Goal: Task Accomplishment & Management: Complete application form

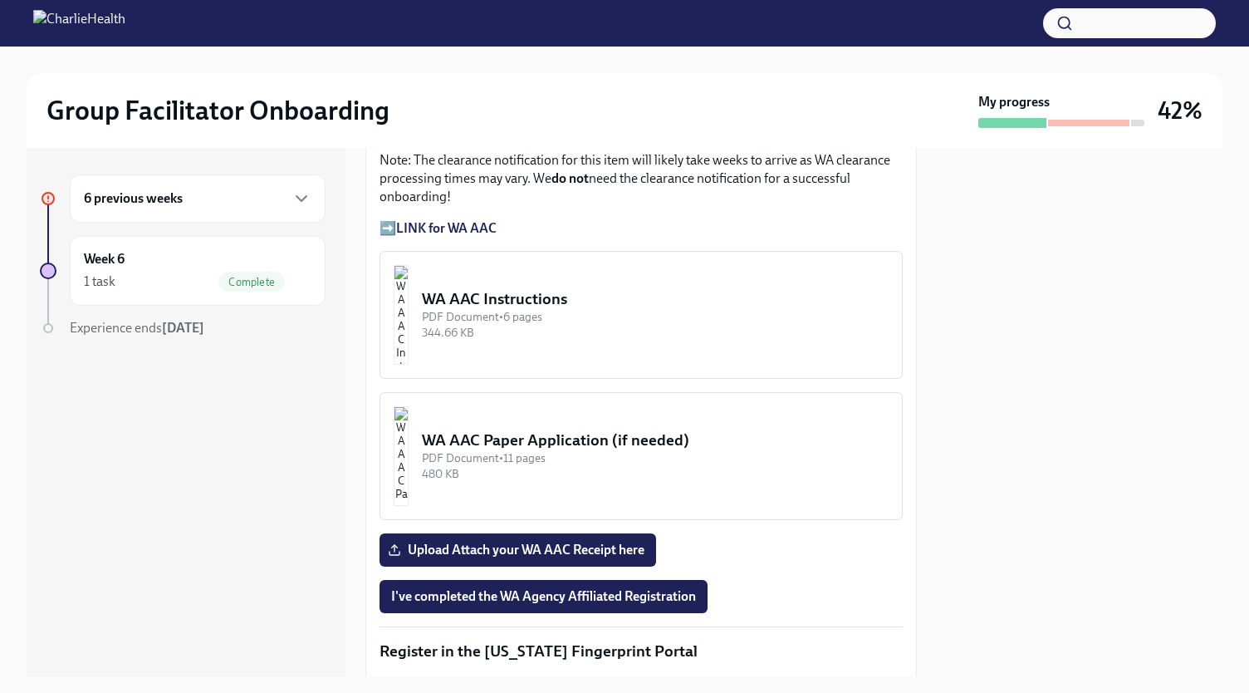
scroll to position [1469, 0]
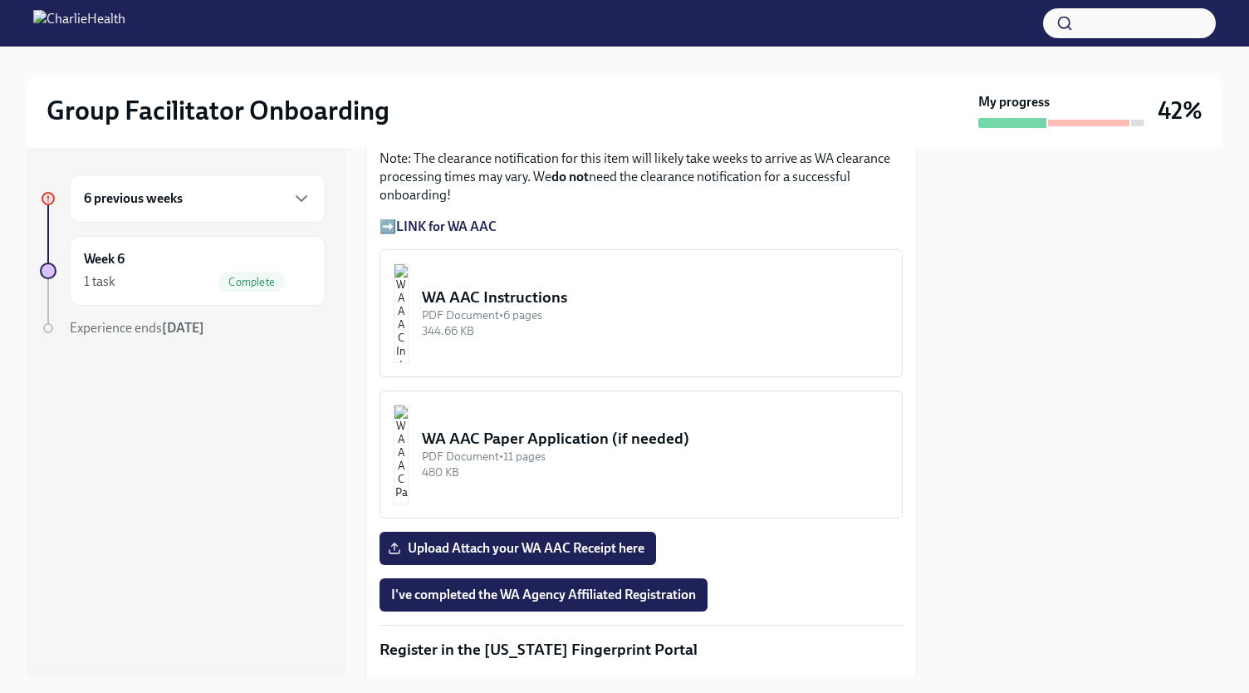
click at [545, 287] on div "WA AAC Instructions" at bounding box center [655, 298] width 467 height 22
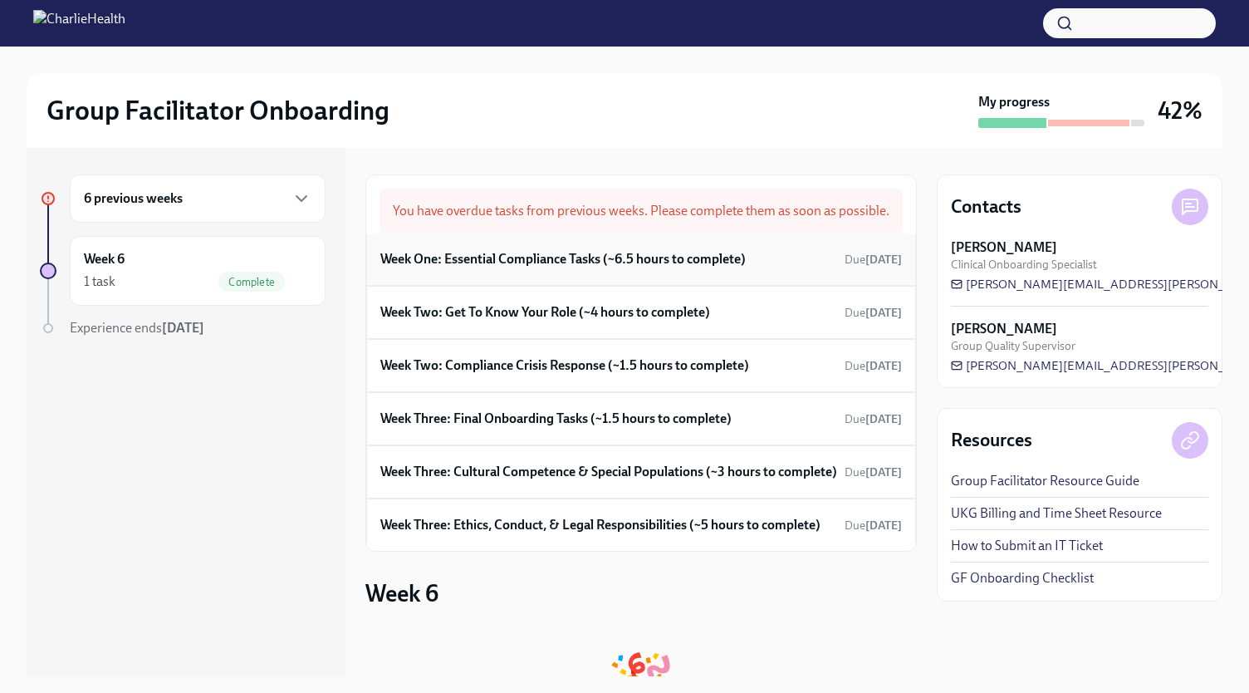
click at [493, 268] on h6 "Week One: Essential Compliance Tasks (~6.5 hours to complete)" at bounding box center [562, 259] width 365 height 18
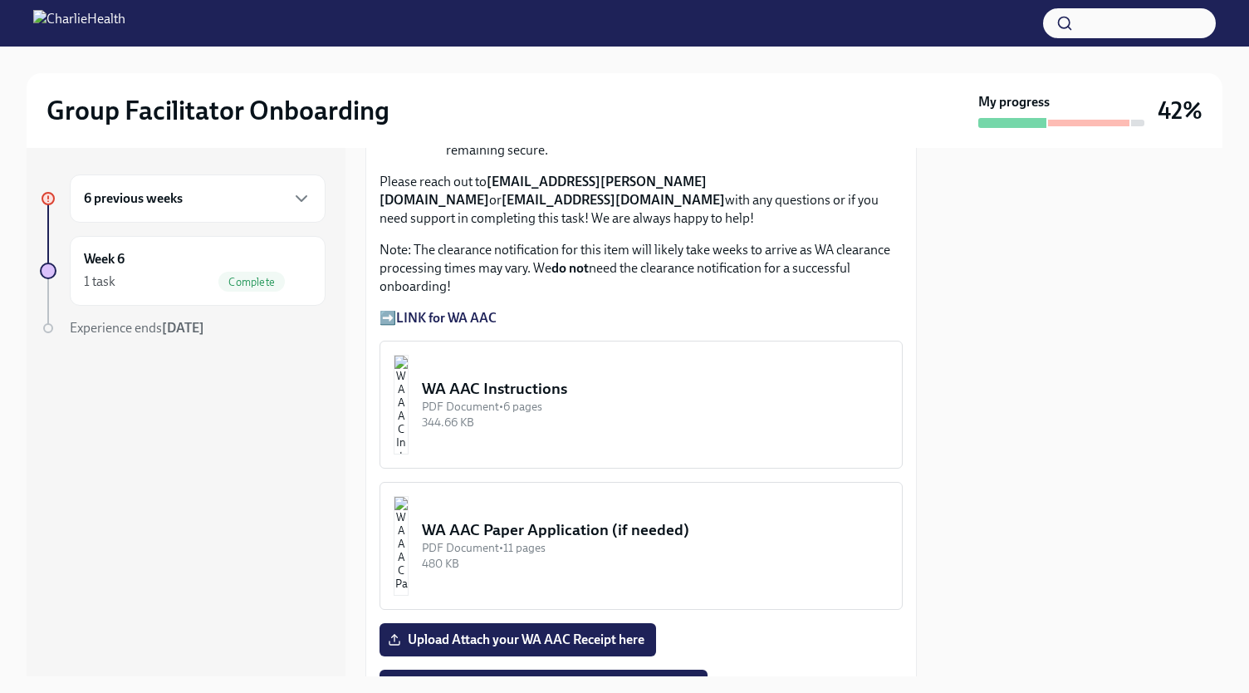
scroll to position [1379, 0]
drag, startPoint x: 573, startPoint y: 407, endPoint x: 993, endPoint y: 396, distance: 419.6
click at [993, 396] on div at bounding box center [1080, 412] width 286 height 528
drag, startPoint x: 659, startPoint y: 371, endPoint x: 440, endPoint y: 377, distance: 218.5
click at [409, 377] on img "button" at bounding box center [401, 404] width 15 height 100
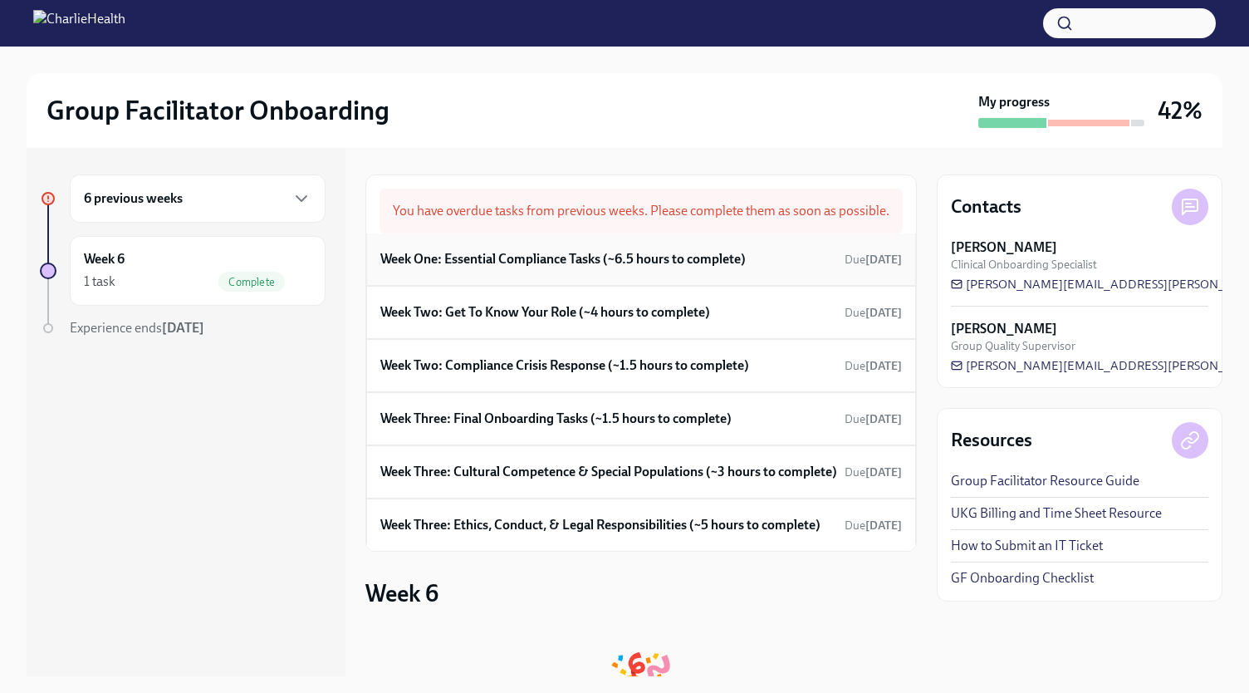
click at [479, 272] on div "Week One: Essential Compliance Tasks (~6.5 hours to complete) Due Aug 25th" at bounding box center [641, 259] width 522 height 25
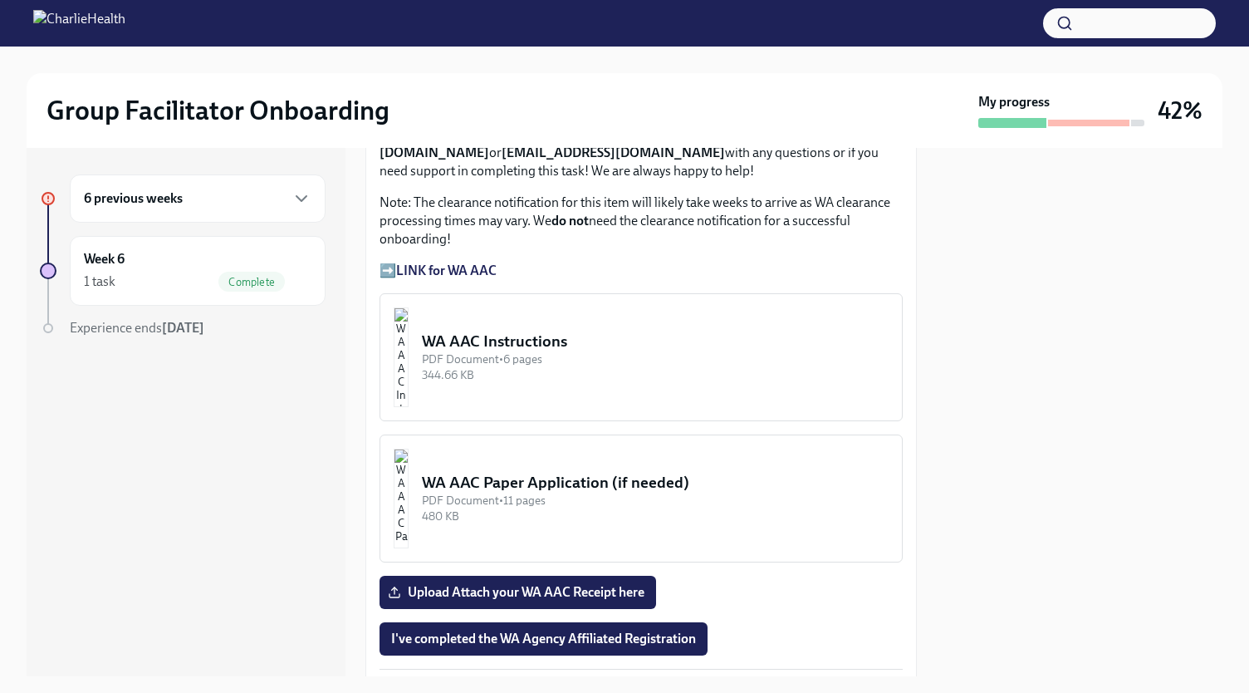
scroll to position [1426, 0]
click at [573, 492] on div "PDF Document • 11 pages" at bounding box center [655, 500] width 467 height 16
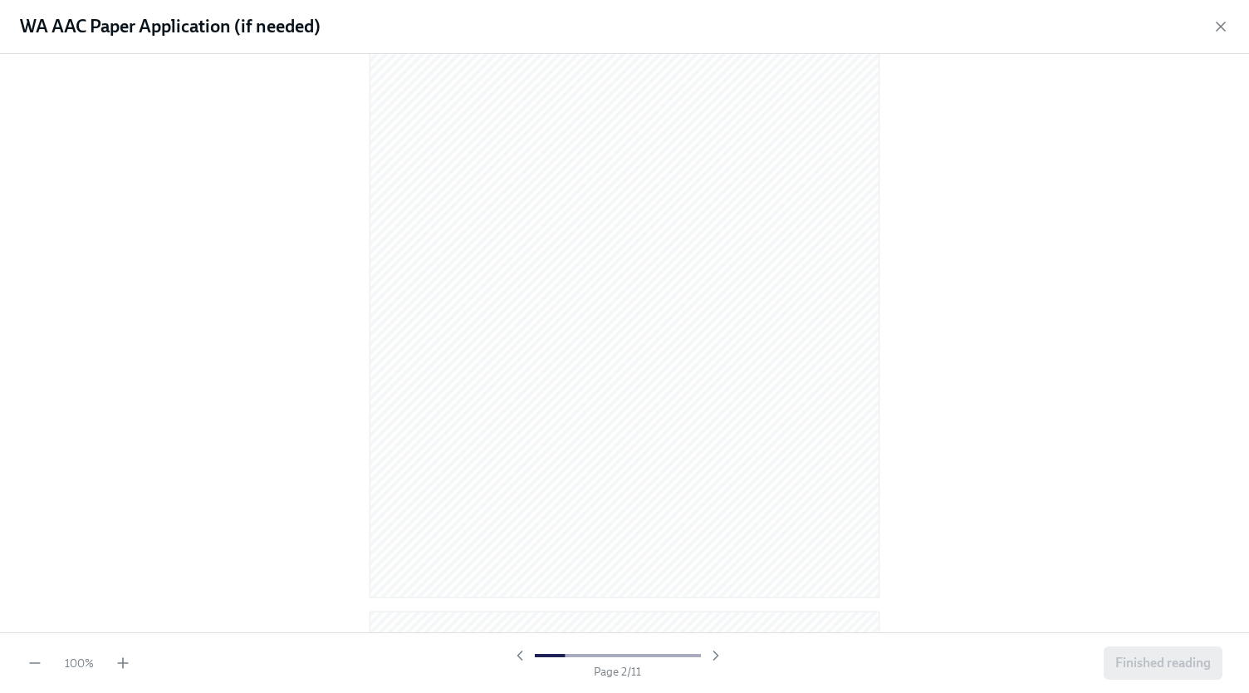
scroll to position [813, 0]
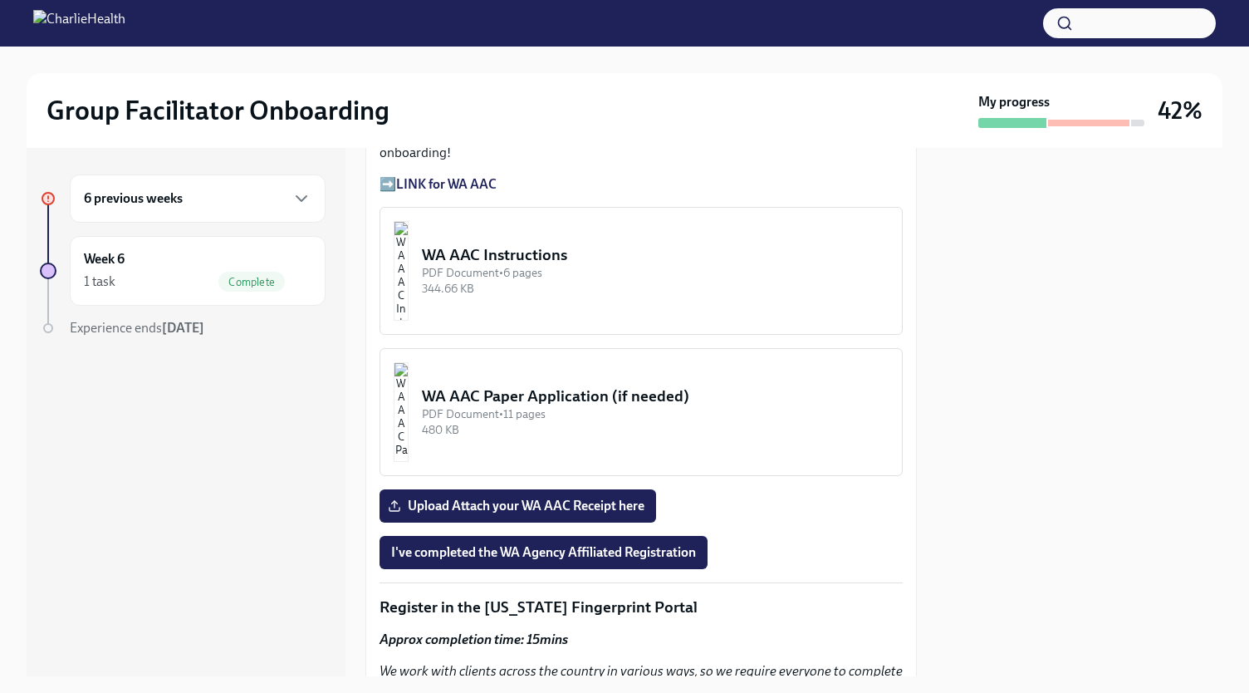
scroll to position [1513, 0]
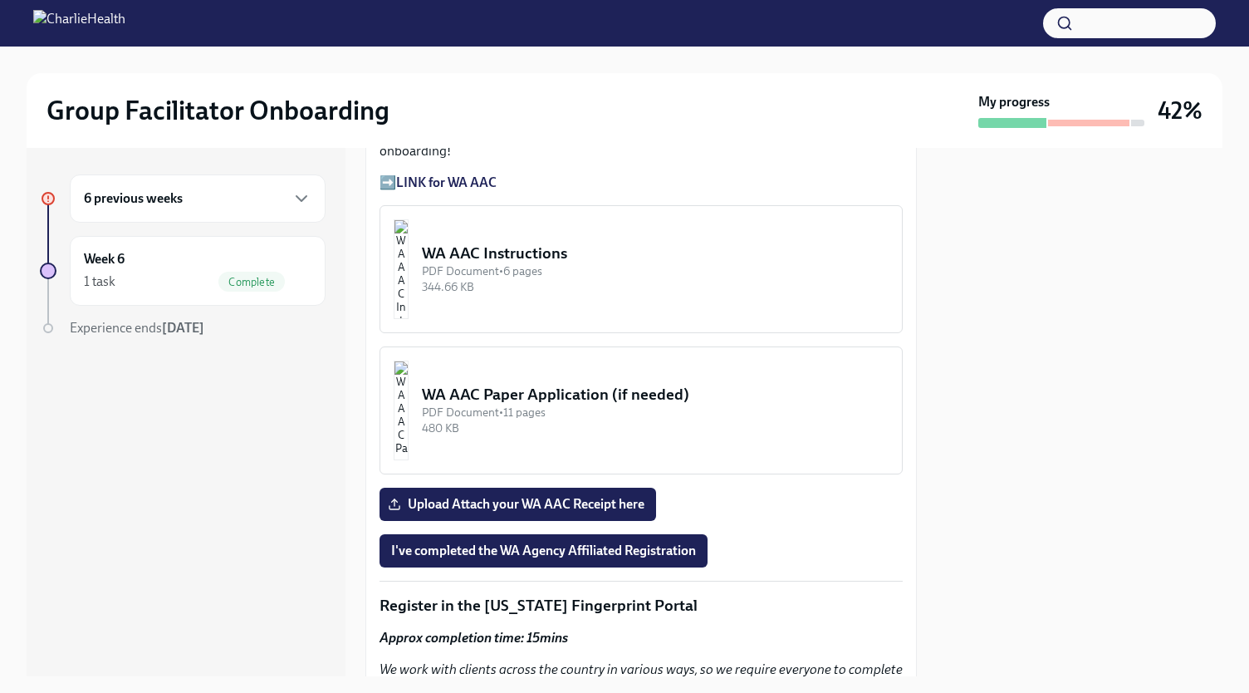
click at [409, 231] on img "button" at bounding box center [401, 269] width 15 height 100
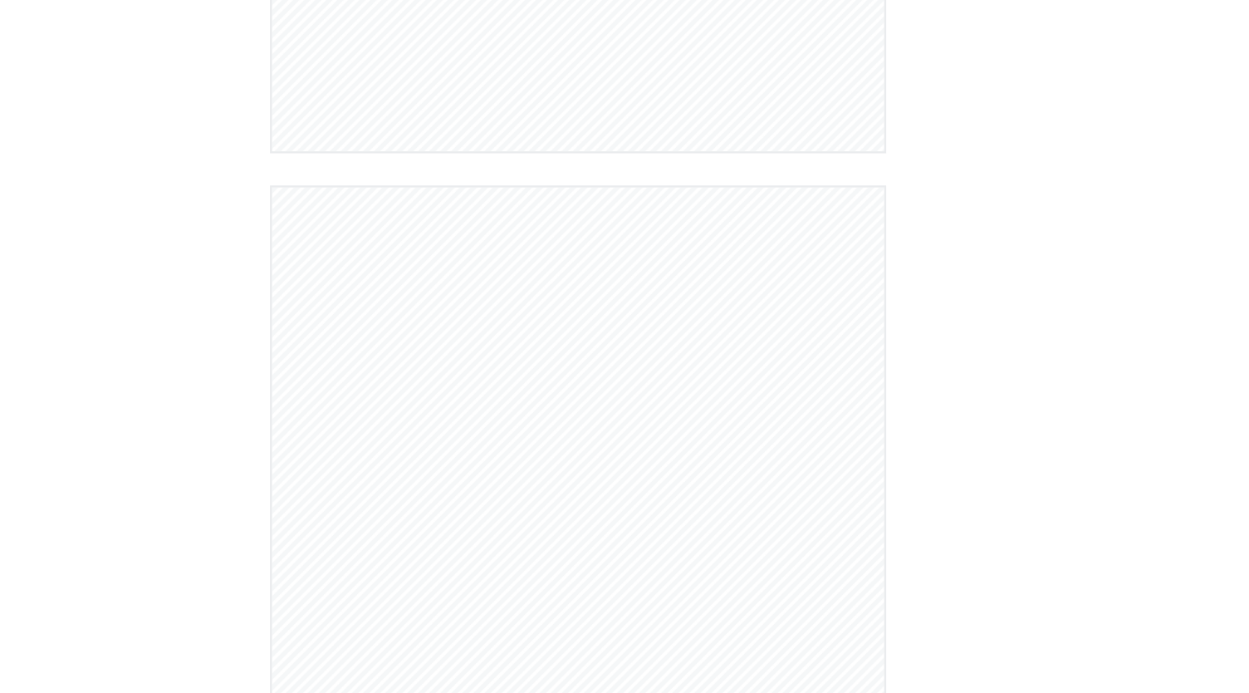
scroll to position [1498, 0]
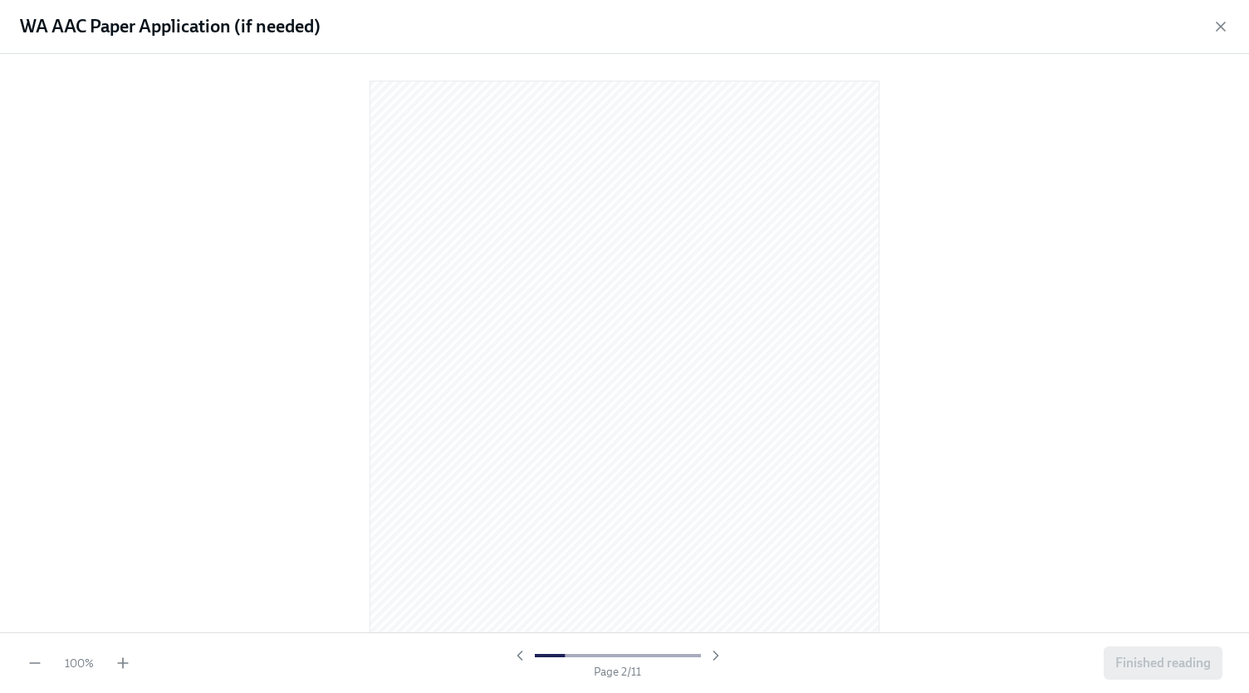
scroll to position [813, 0]
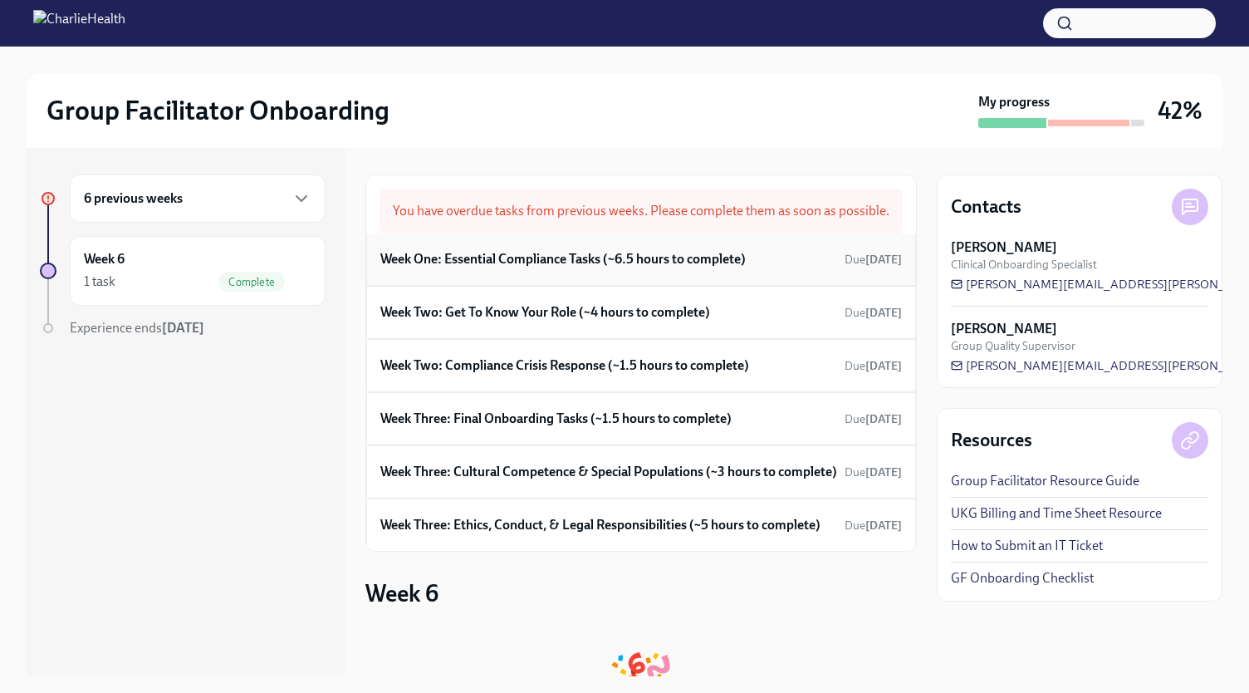
click at [491, 268] on h6 "Week One: Essential Compliance Tasks (~6.5 hours to complete)" at bounding box center [562, 259] width 365 height 18
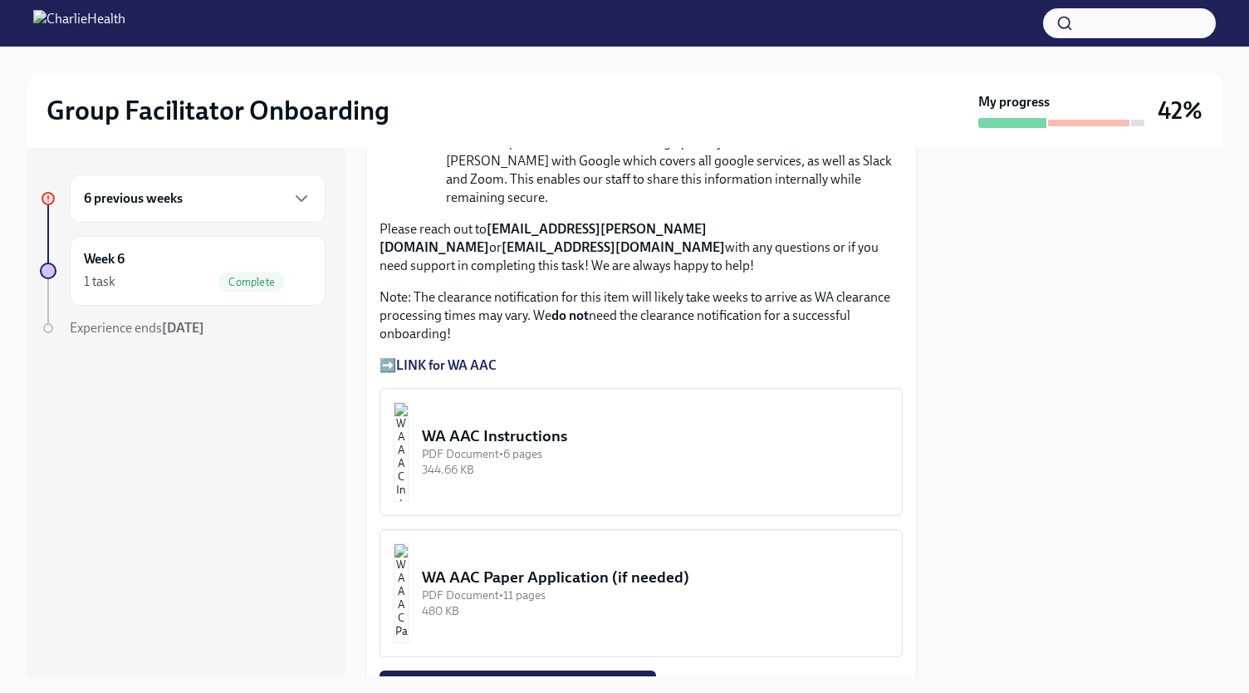
scroll to position [1331, 0]
click at [451, 678] on span "Upload Attach your WA AAC Receipt here" at bounding box center [517, 686] width 253 height 17
click at [0, 0] on input "Upload Attach your WA AAC Receipt here" at bounding box center [0, 0] width 0 height 0
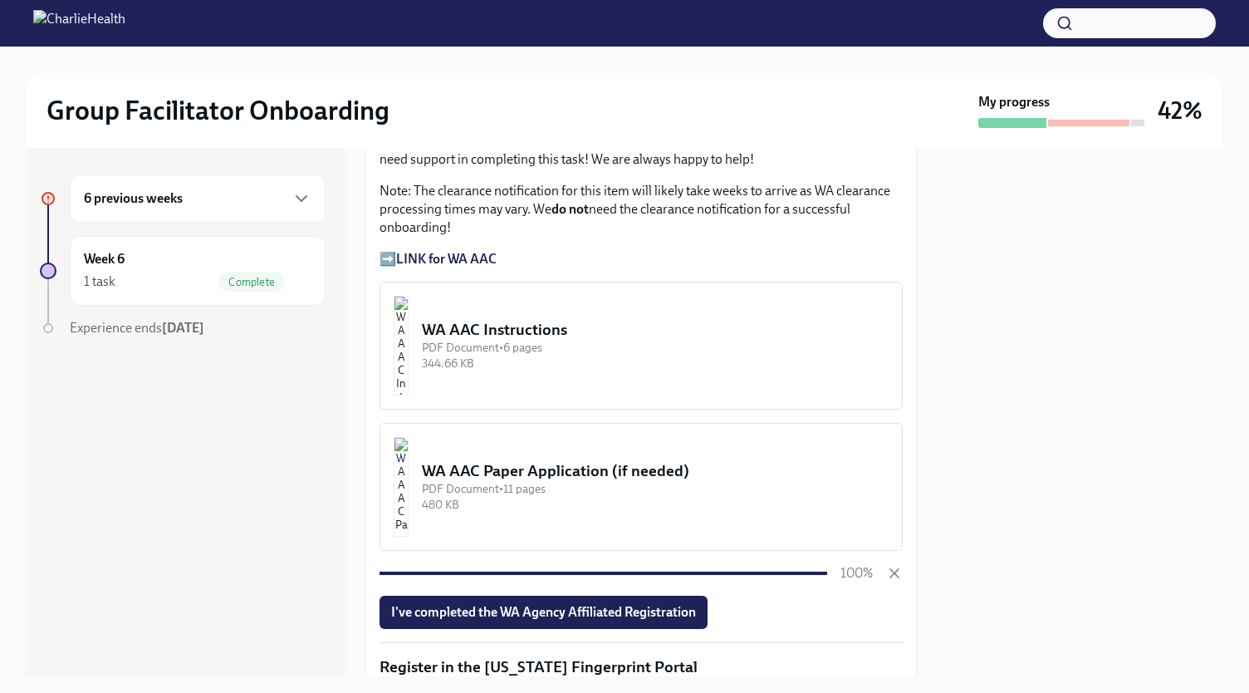
scroll to position [1438, 0]
click at [629, 603] on span "I've completed the WA Agency Affiliated Registration" at bounding box center [543, 611] width 305 height 17
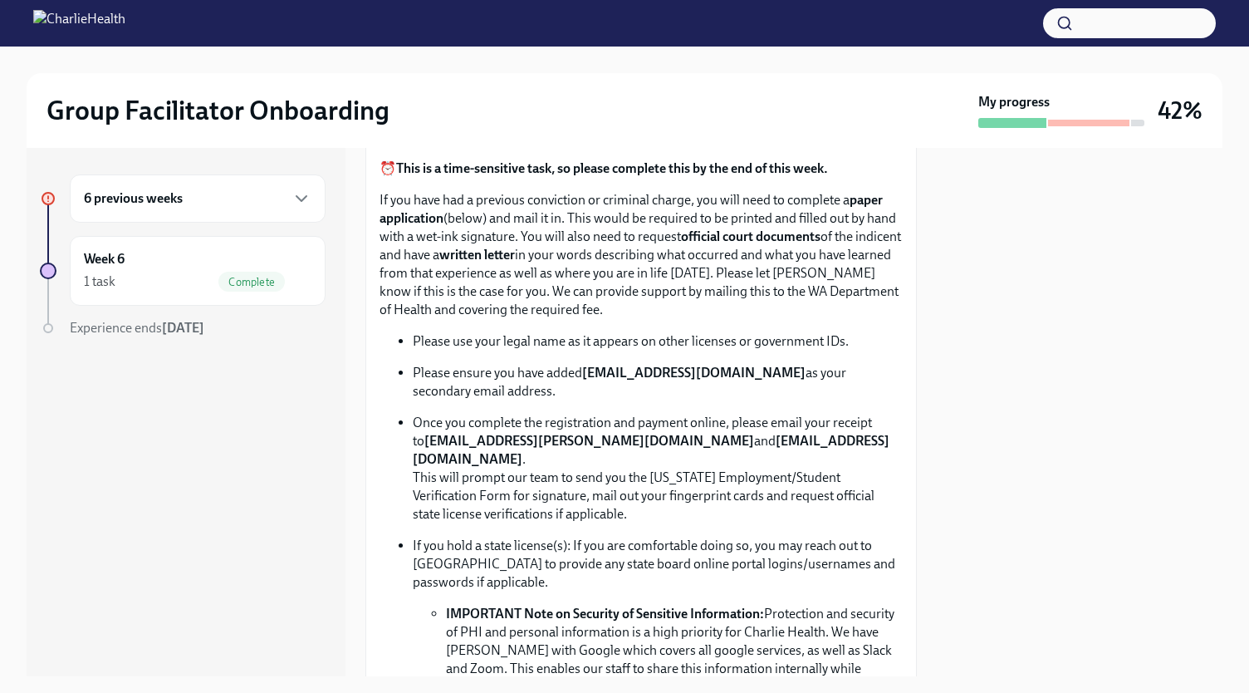
scroll to position [844, 0]
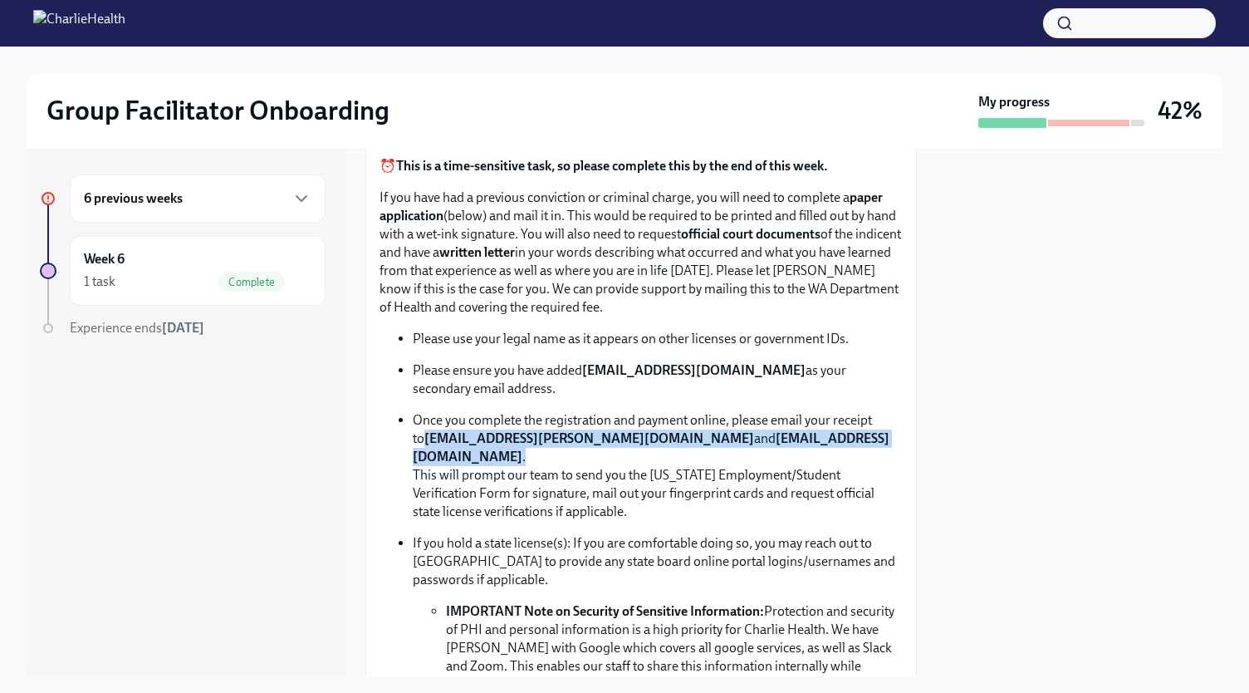
drag, startPoint x: 414, startPoint y: 434, endPoint x: 836, endPoint y: 432, distance: 422.0
click at [836, 432] on p "Once you complete the registration and payment online, please email your receip…" at bounding box center [658, 466] width 490 height 110
copy p "corielle.edmond@charliehealth.com and newlicense@charliehealth.com ."
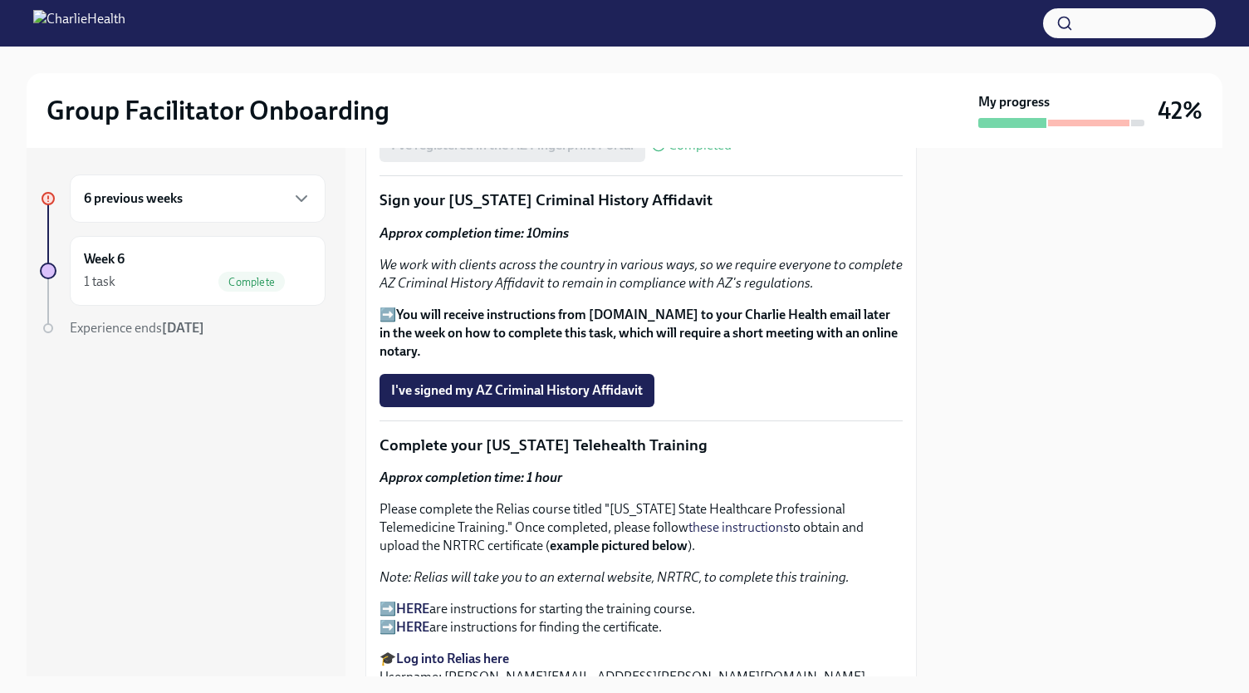
scroll to position [2157, 0]
click at [441, 383] on span "I've signed my AZ Criminal History Affidavit" at bounding box center [517, 391] width 252 height 17
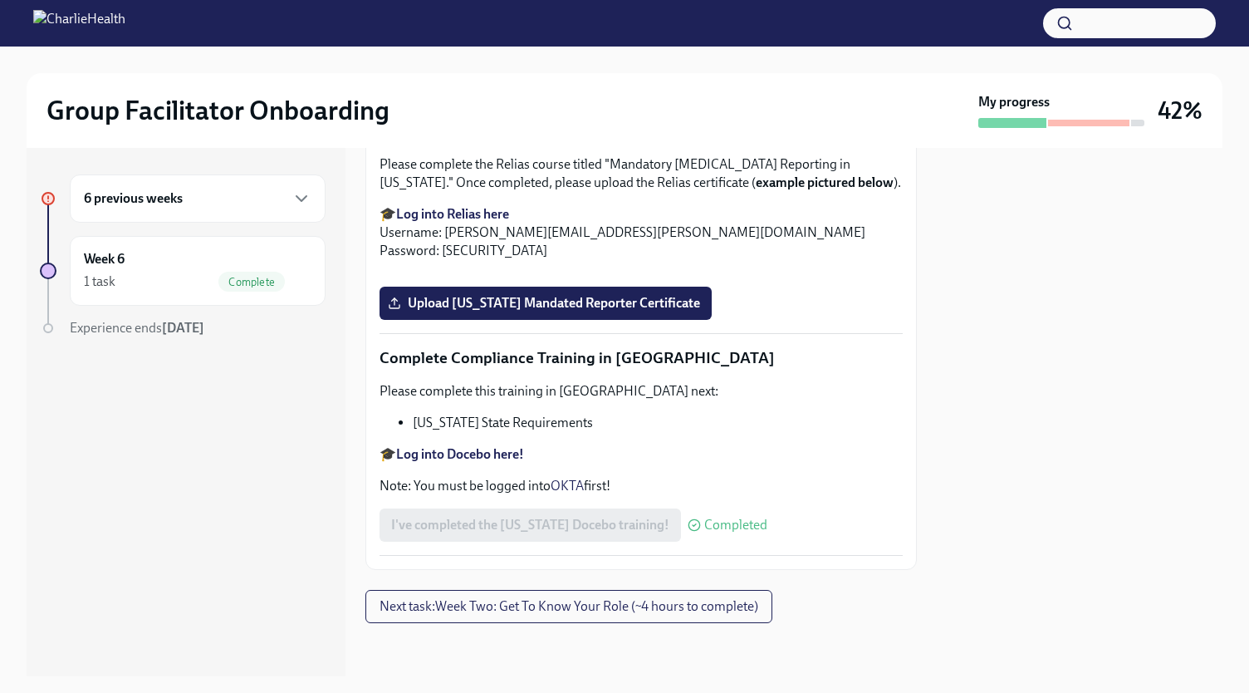
scroll to position [3623, 0]
click at [390, 614] on span "Next task : Week Two: Get To Know Your Role (~4 hours to complete)" at bounding box center [569, 606] width 379 height 17
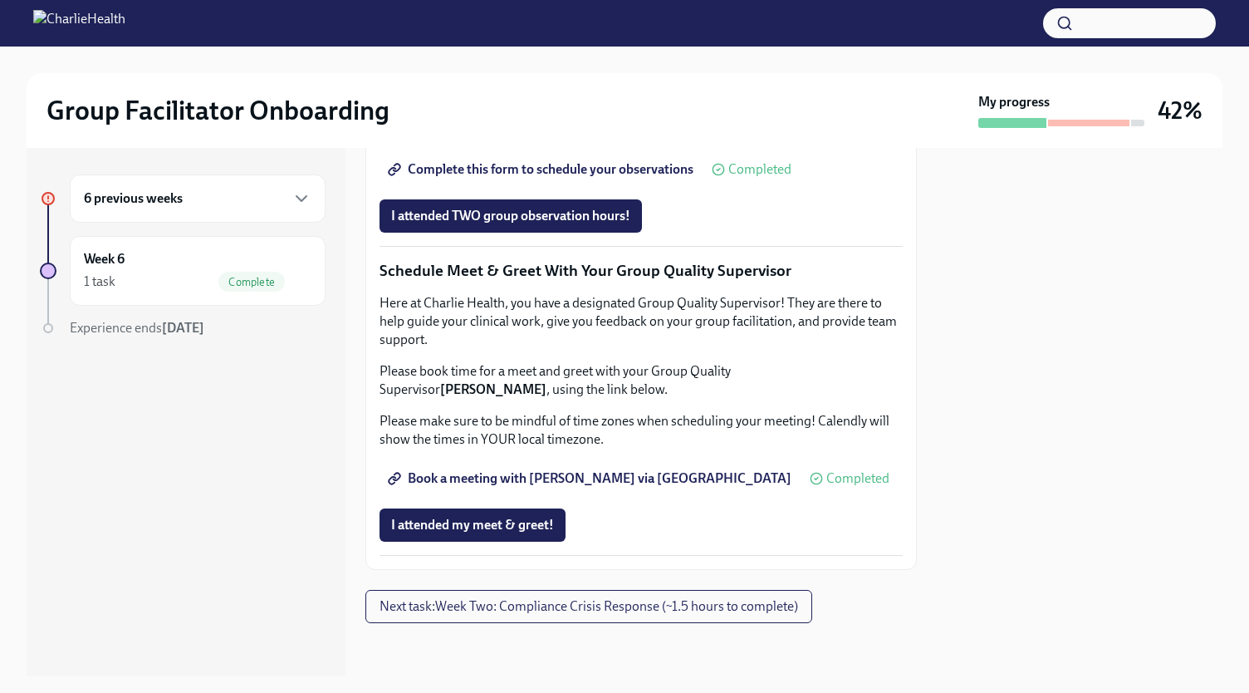
scroll to position [1594, 0]
click at [435, 599] on span "Next task : Week Two: Compliance Crisis Response (~1.5 hours to complete)" at bounding box center [589, 606] width 419 height 17
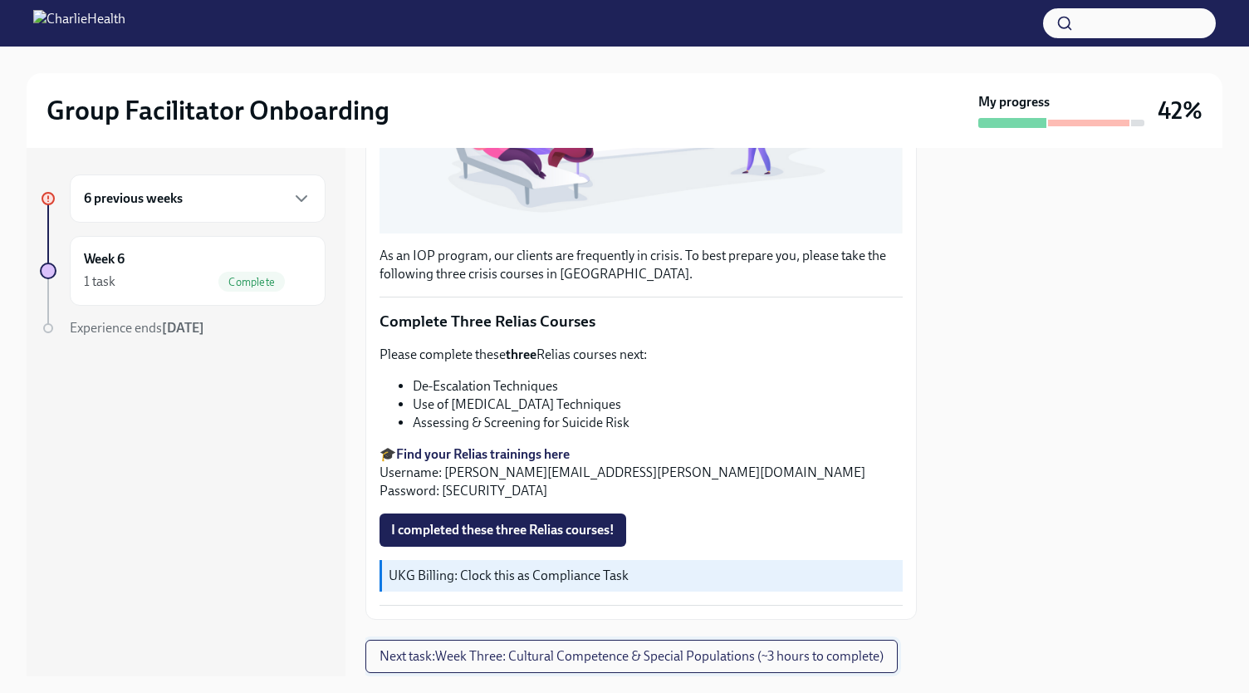
scroll to position [479, 0]
click at [476, 527] on span "I completed these three Relias courses!" at bounding box center [502, 529] width 223 height 17
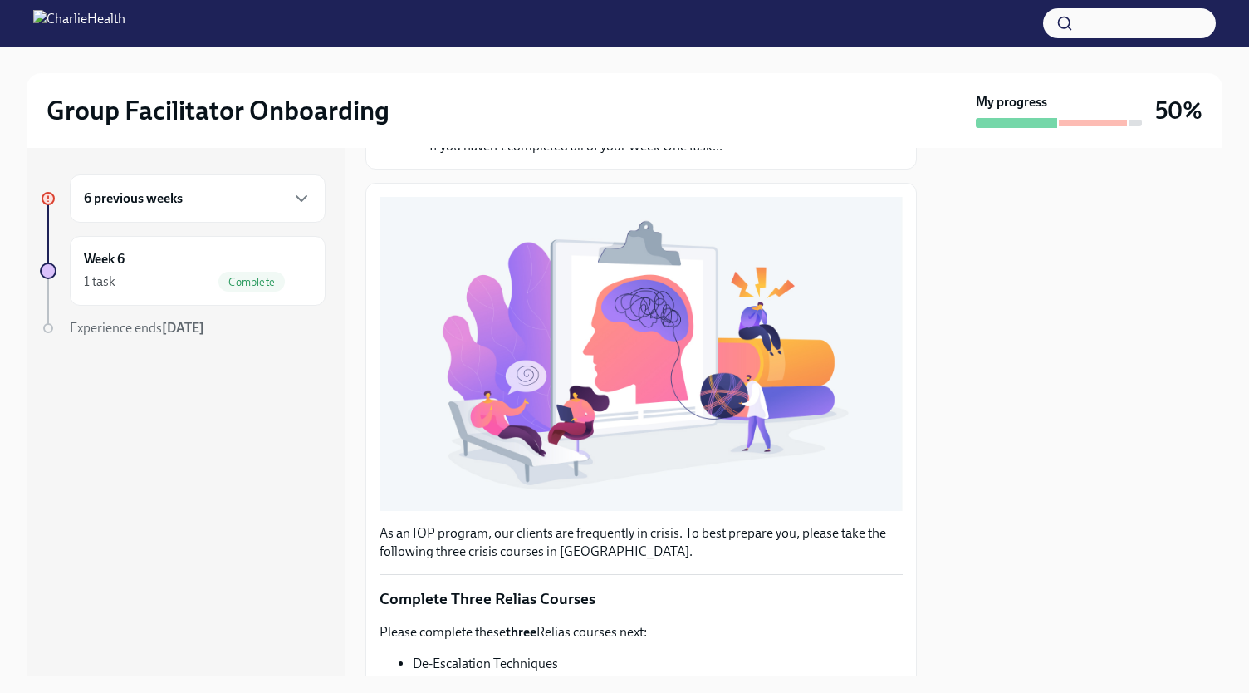
scroll to position [533, 0]
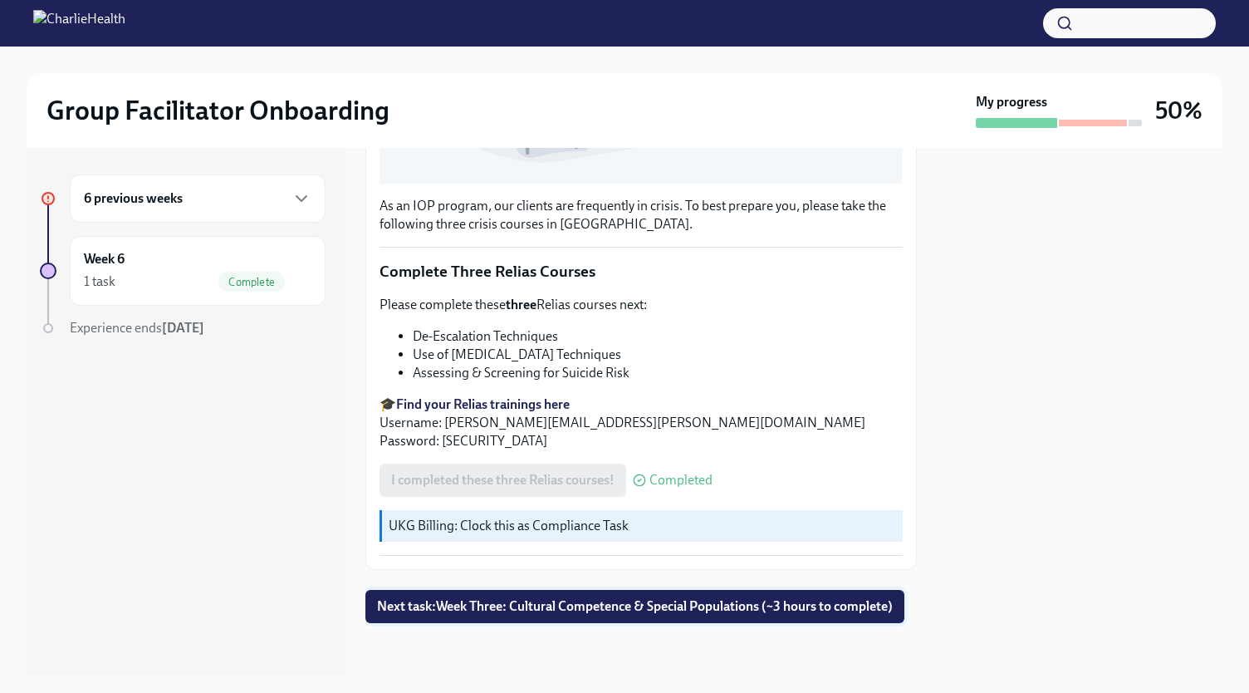
click at [570, 598] on span "Next task : Week Three: Cultural Competence & Special Populations (~3 hours to …" at bounding box center [635, 606] width 516 height 17
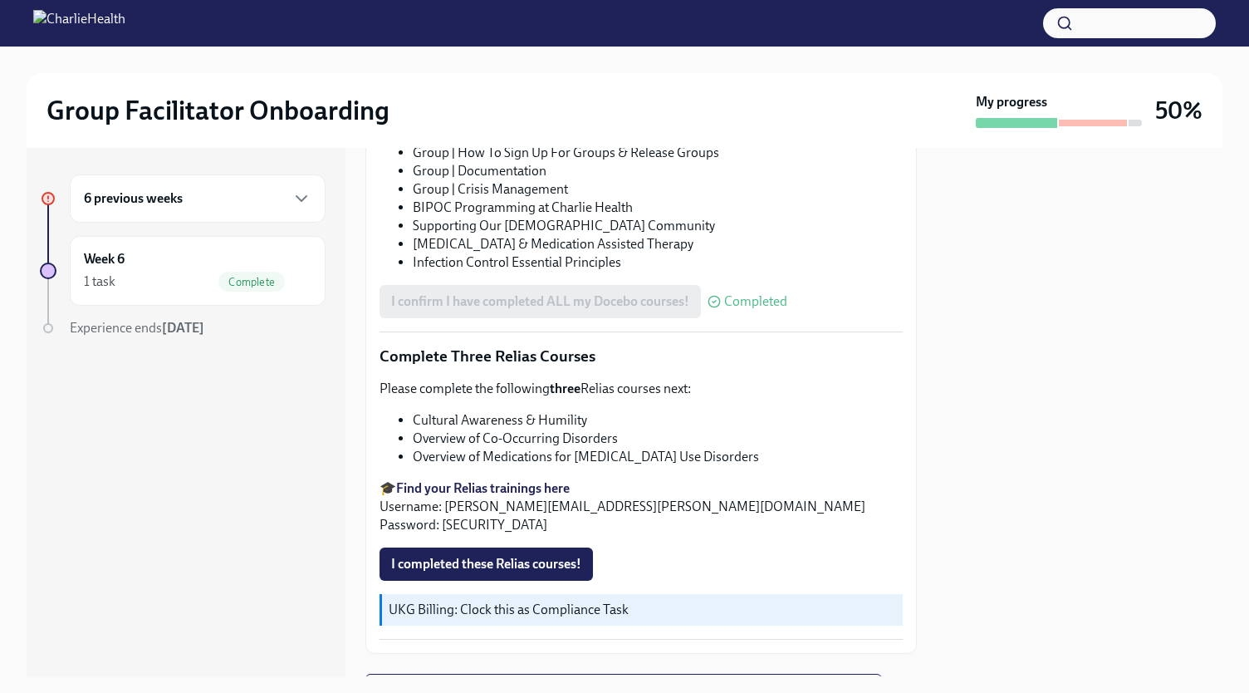
scroll to position [1263, 0]
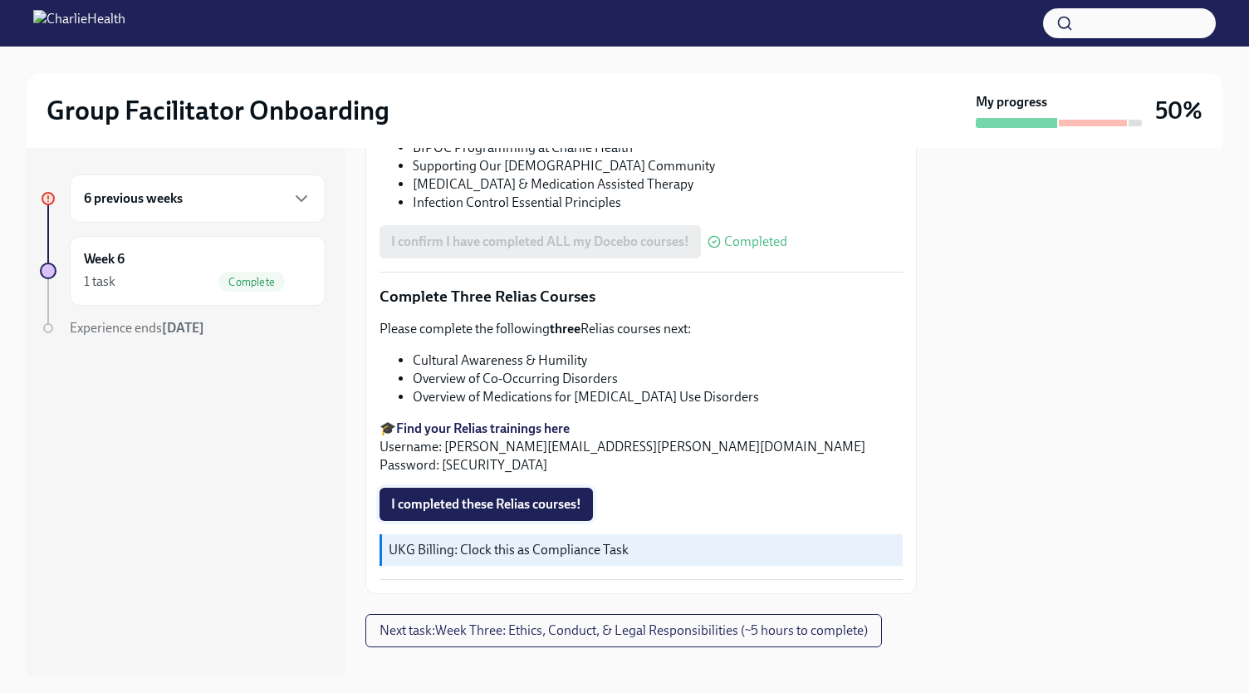
click at [460, 496] on span "I completed these Relias courses!" at bounding box center [486, 504] width 190 height 17
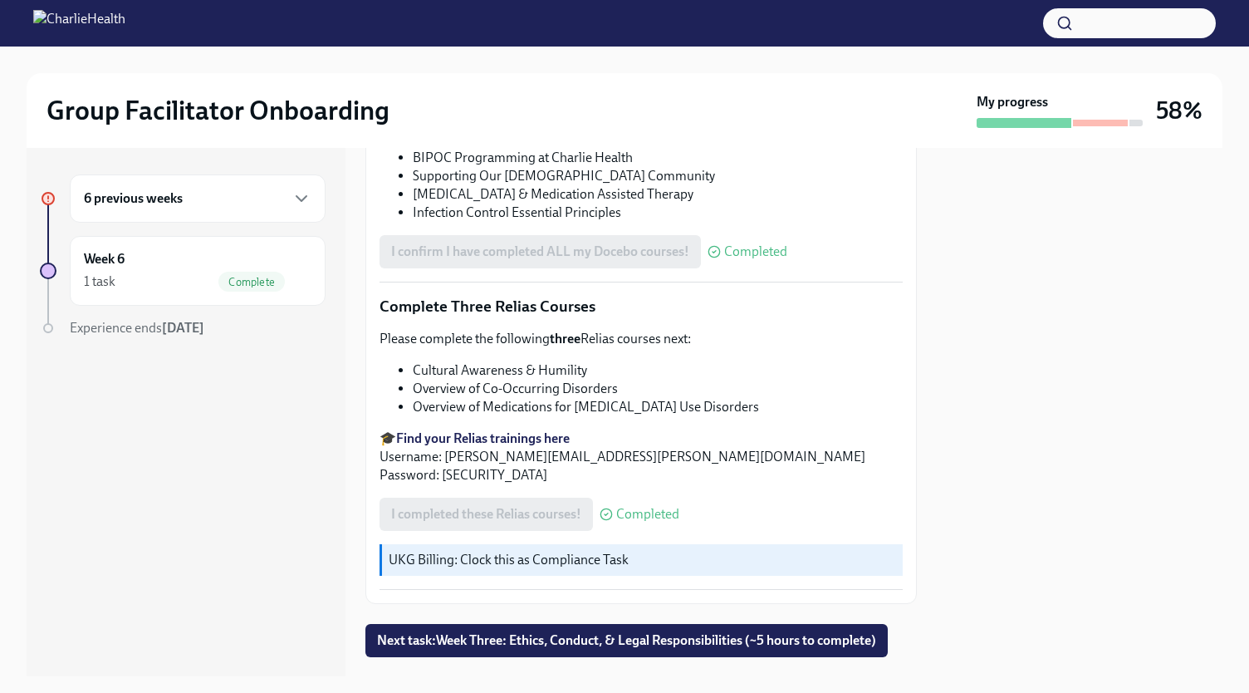
scroll to position [1253, 0]
click at [477, 623] on button "Next task : Week Three: Ethics, Conduct, & Legal Responsibilities (~5 hours to …" at bounding box center [626, 639] width 522 height 33
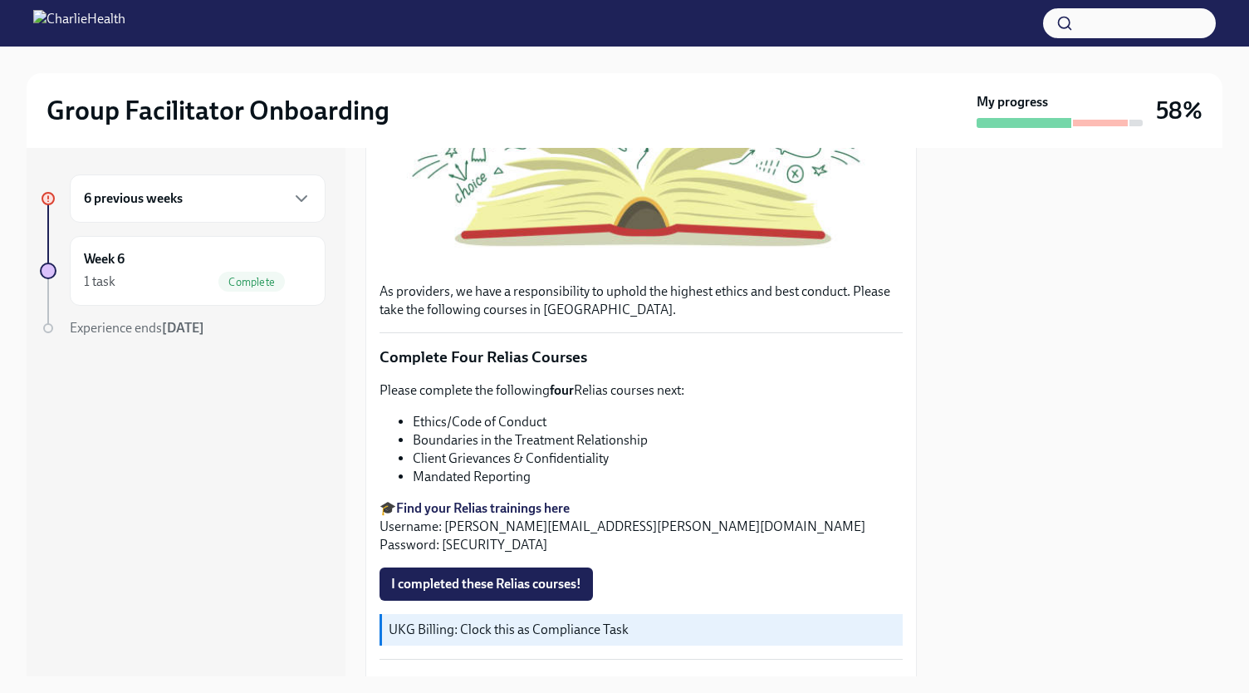
scroll to position [503, 0]
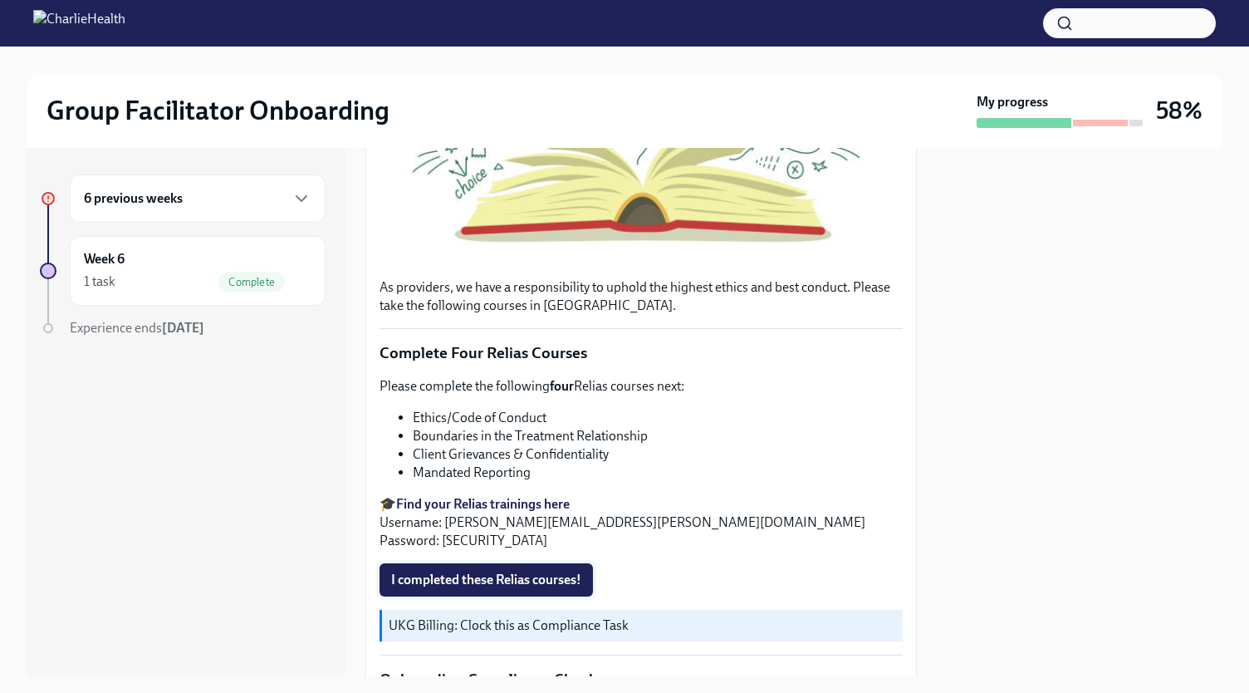
click at [463, 571] on span "I completed these Relias courses!" at bounding box center [486, 579] width 190 height 17
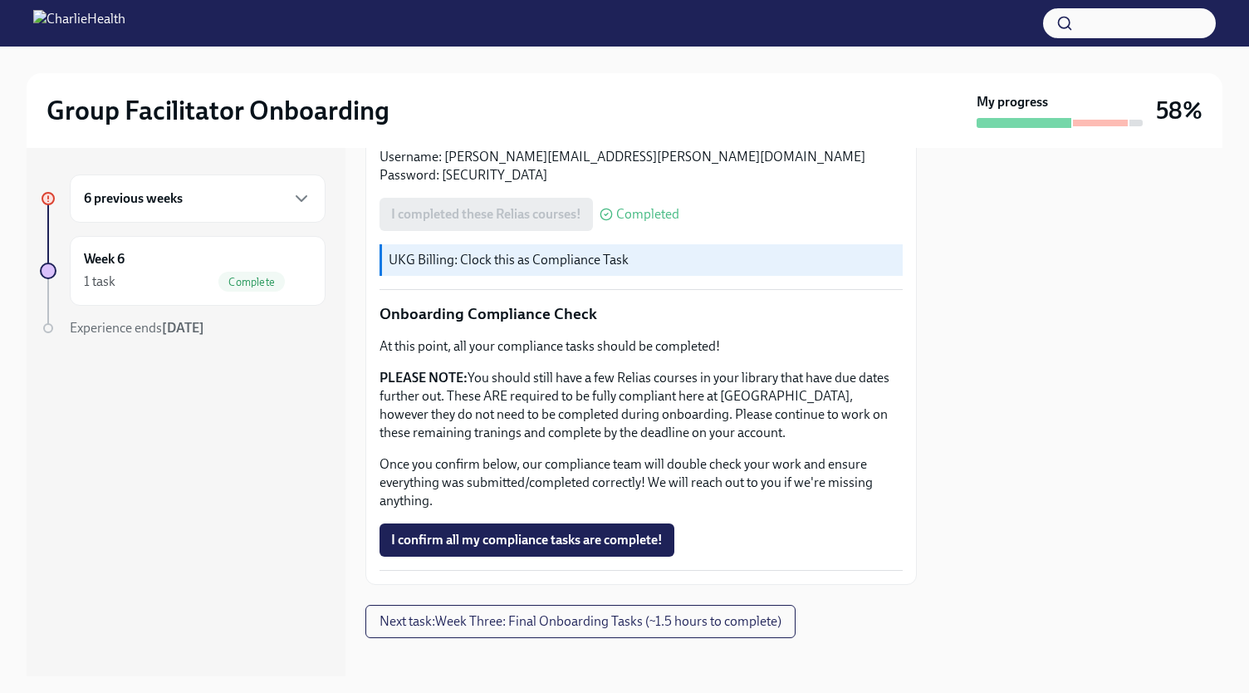
scroll to position [870, 0]
click at [188, 265] on div "Week 6 1 task Complete" at bounding box center [198, 271] width 228 height 42
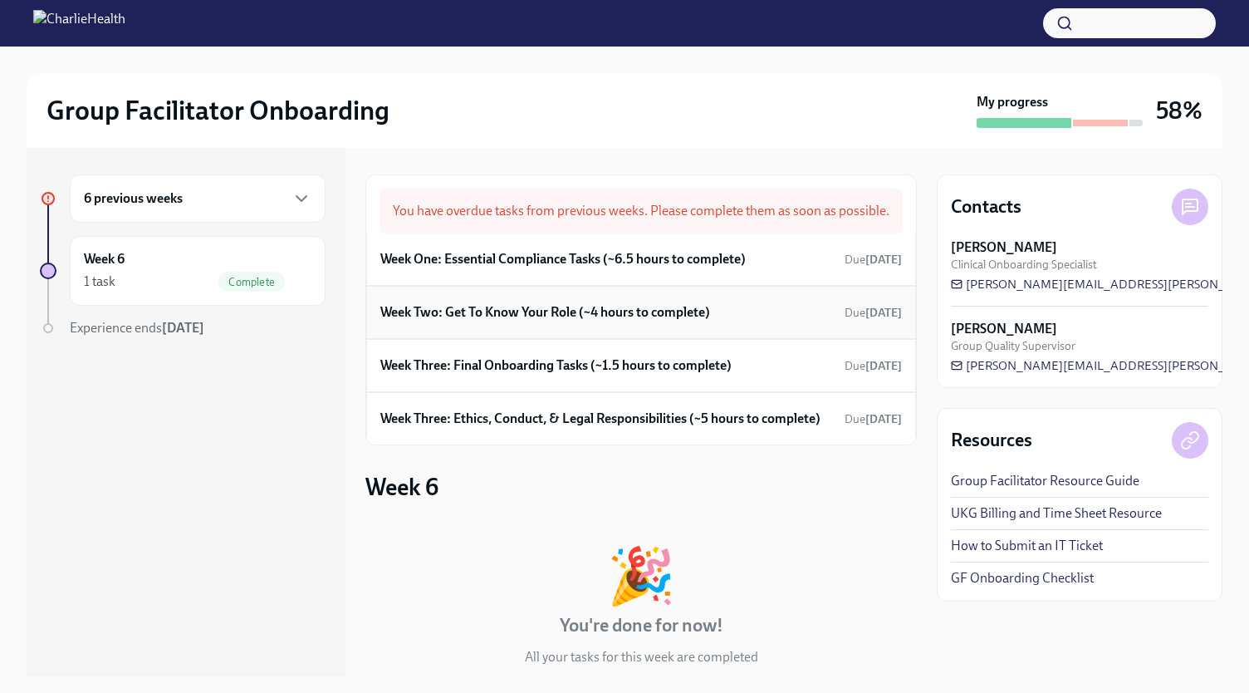
click at [451, 321] on h6 "Week Two: Get To Know Your Role (~4 hours to complete)" at bounding box center [545, 312] width 330 height 18
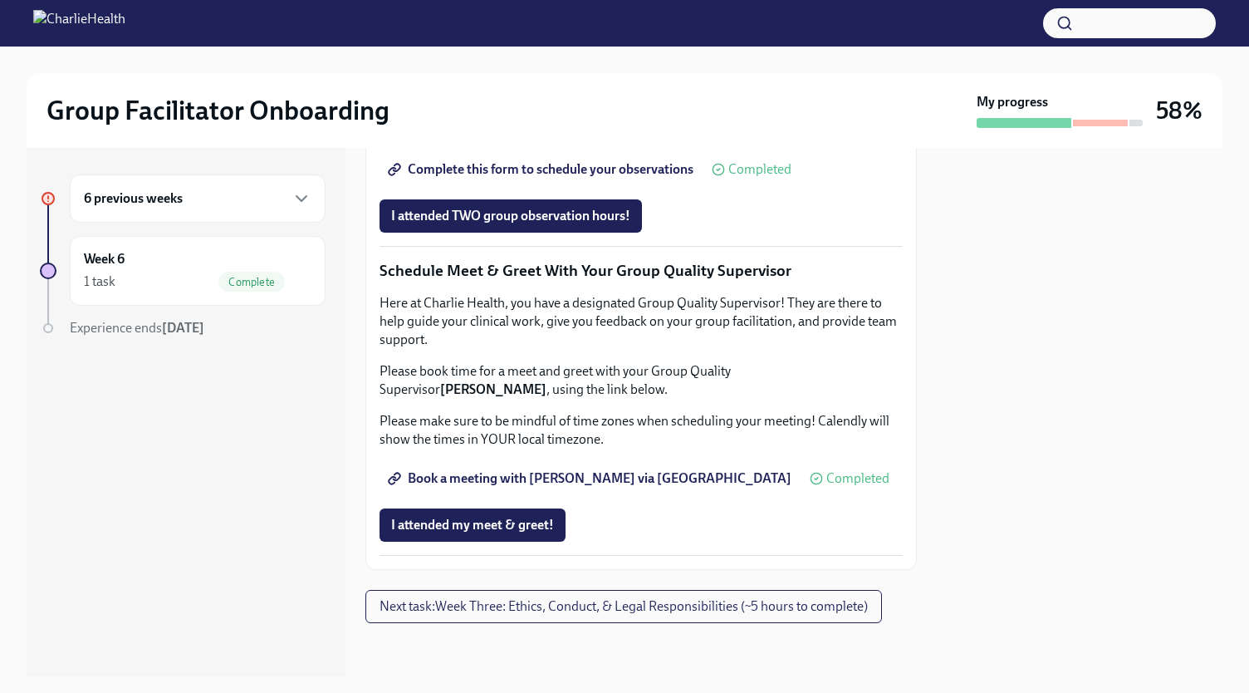
scroll to position [1594, 0]
click at [170, 265] on div "Week 6 1 task Complete" at bounding box center [198, 271] width 228 height 42
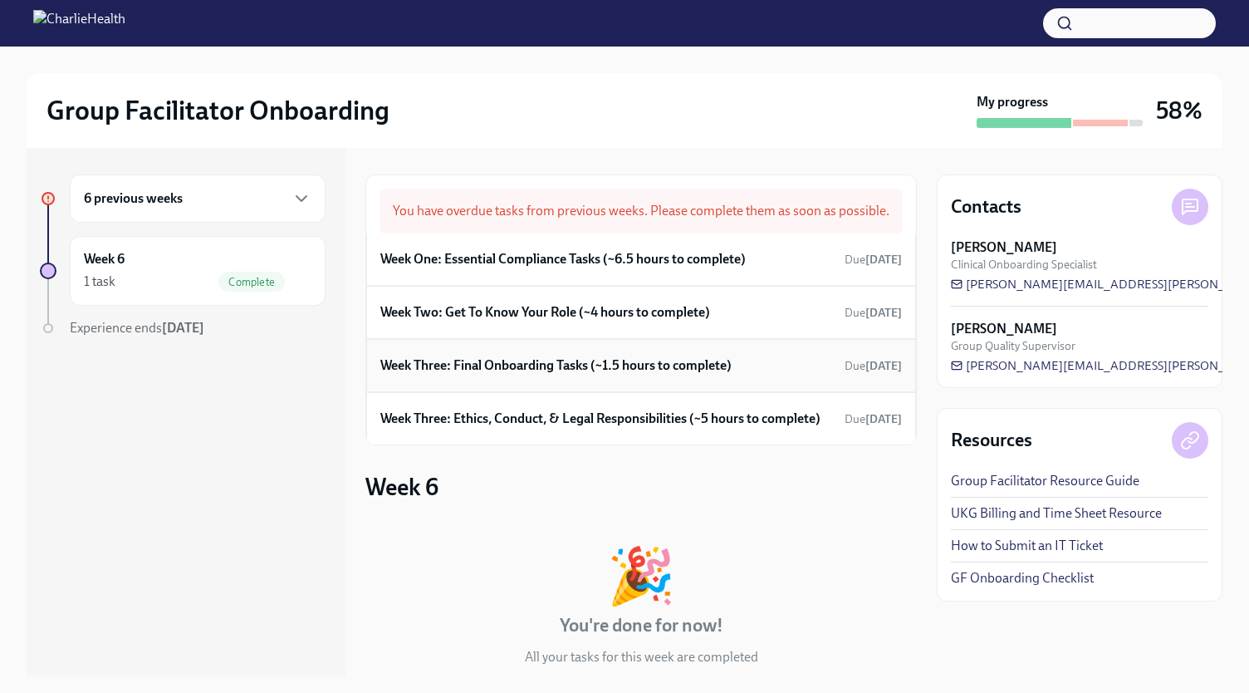
click at [452, 375] on h6 "Week Three: Final Onboarding Tasks (~1.5 hours to complete)" at bounding box center [555, 365] width 351 height 18
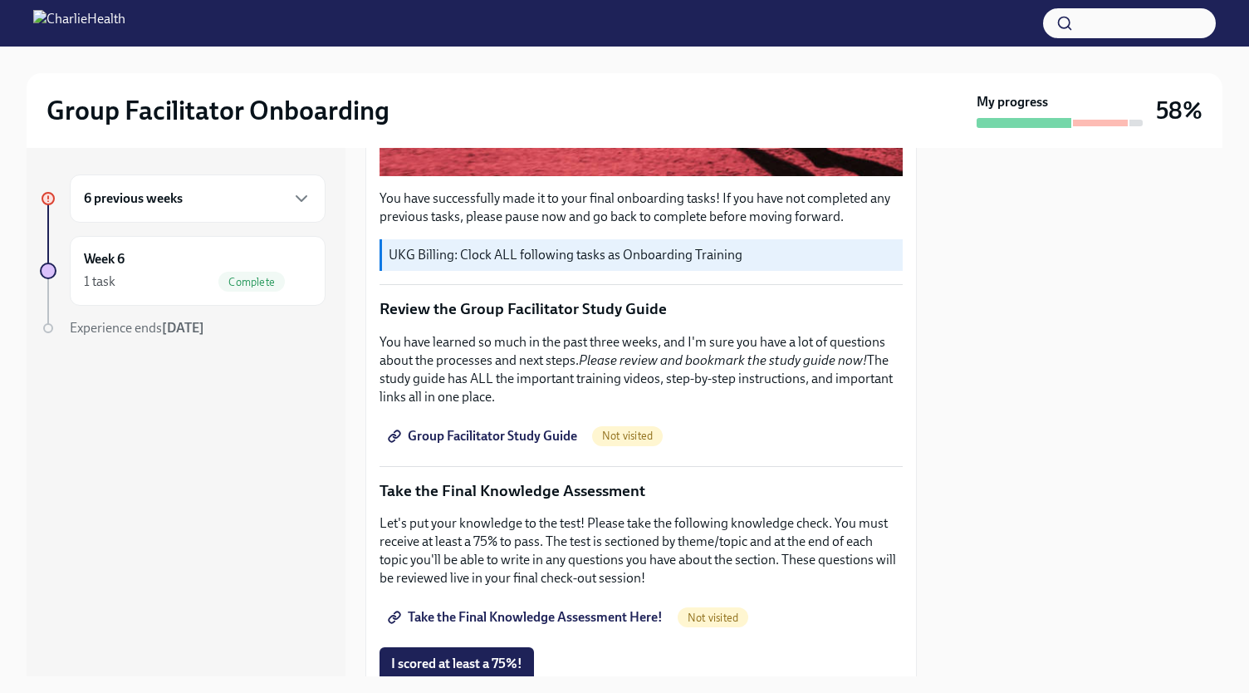
scroll to position [582, 0]
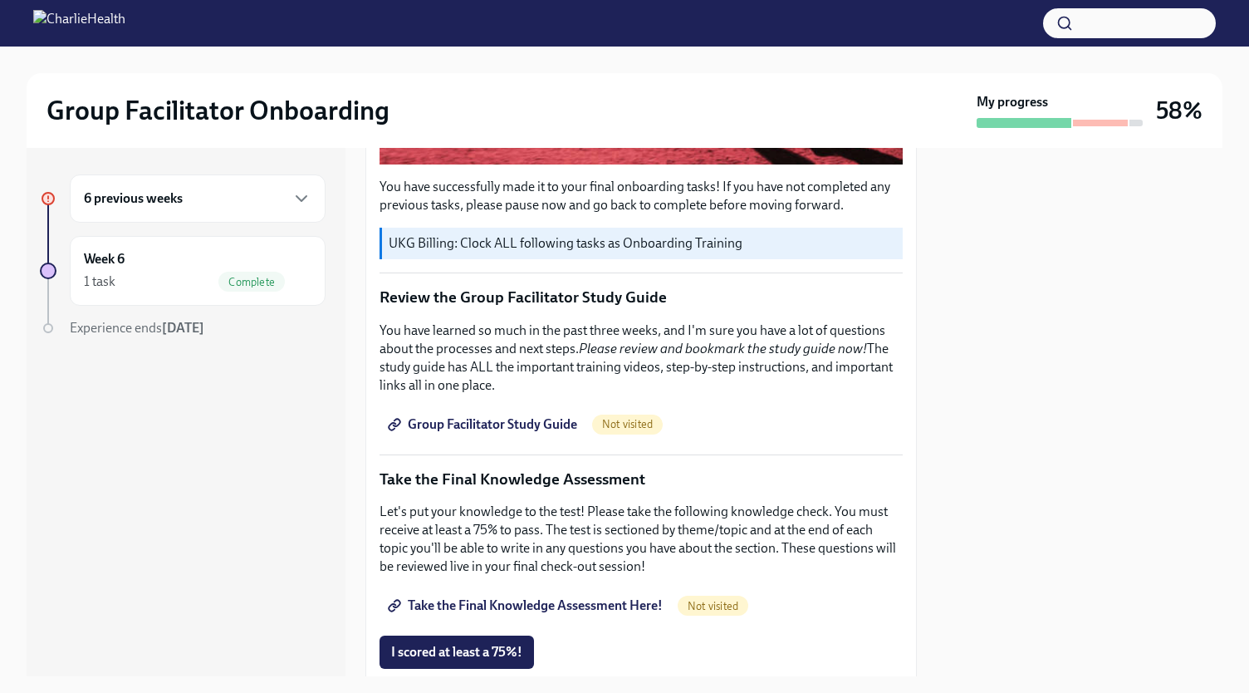
click at [464, 416] on span "Group Facilitator Study Guide" at bounding box center [484, 424] width 186 height 17
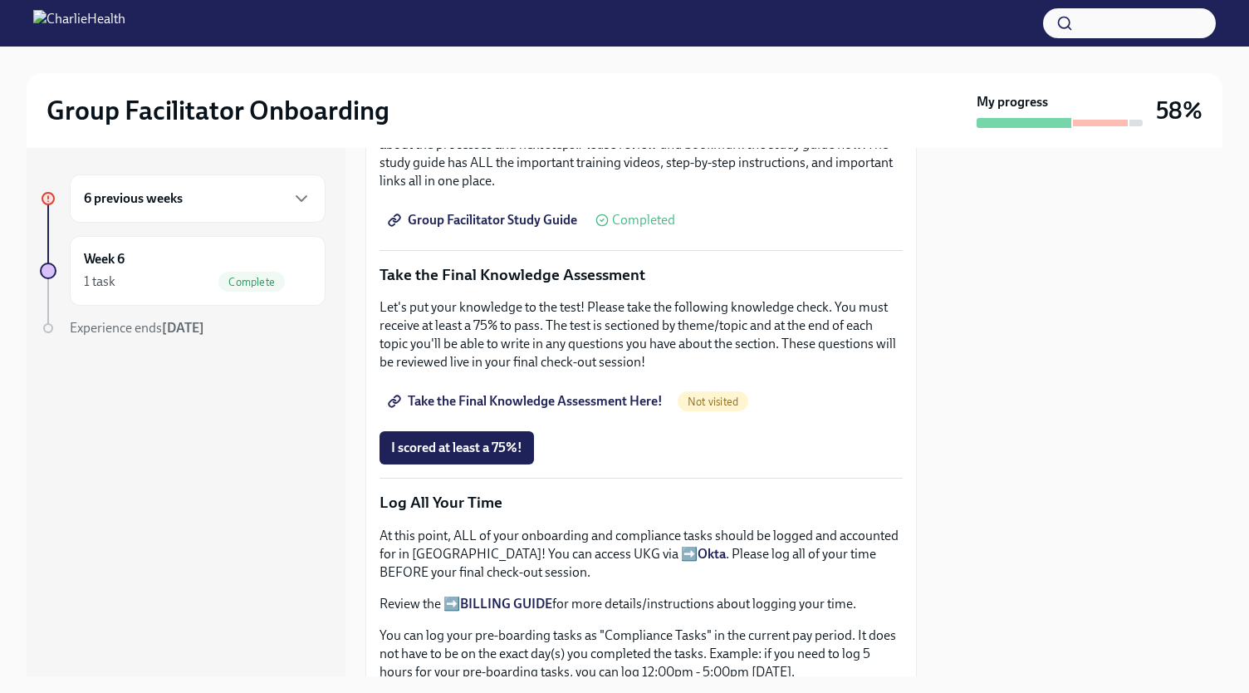
scroll to position [787, 0]
click at [607, 392] on span "Take the Final Knowledge Assessment Here!" at bounding box center [527, 400] width 272 height 17
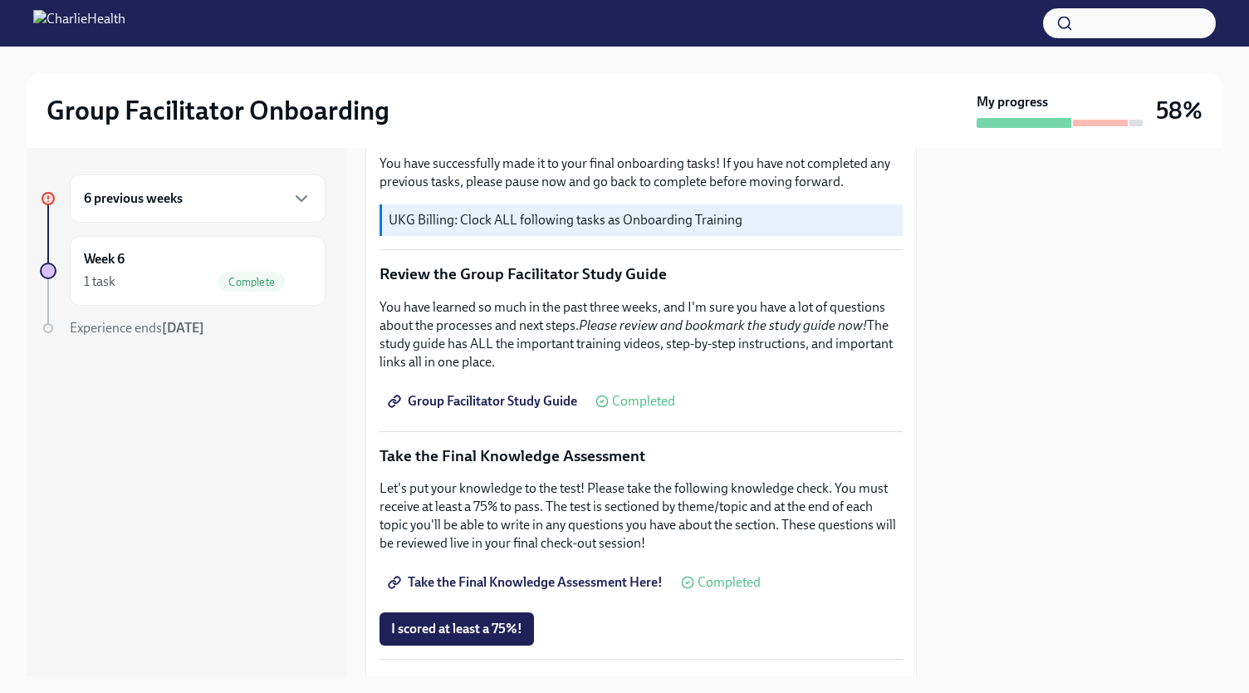
scroll to position [605, 0]
click at [519, 396] on span "Group Facilitator Study Guide" at bounding box center [484, 402] width 186 height 17
